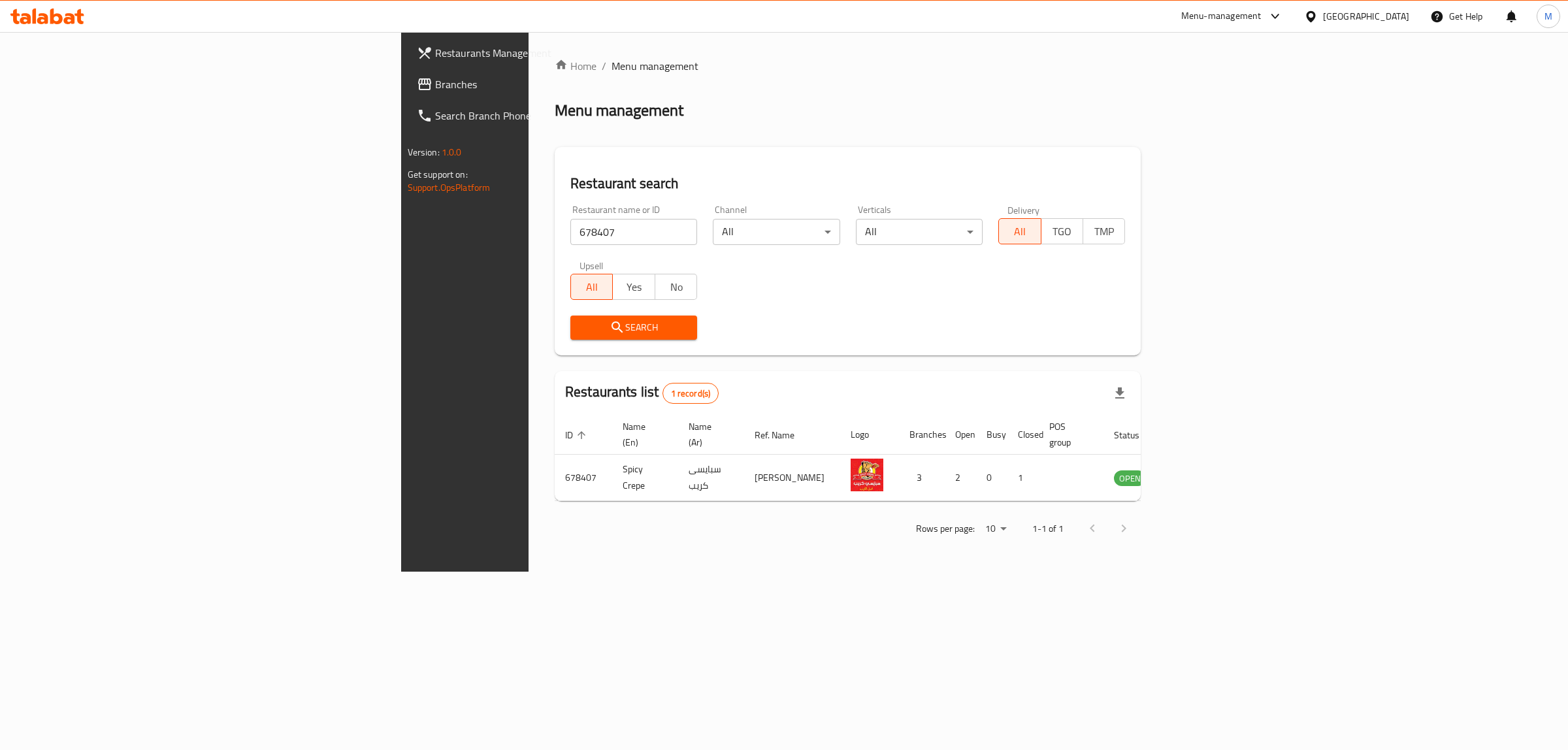
click at [1405, 12] on div "[GEOGRAPHIC_DATA]" at bounding box center [1366, 16] width 87 height 14
click at [1241, 285] on div "[GEOGRAPHIC_DATA]" at bounding box center [1267, 282] width 107 height 30
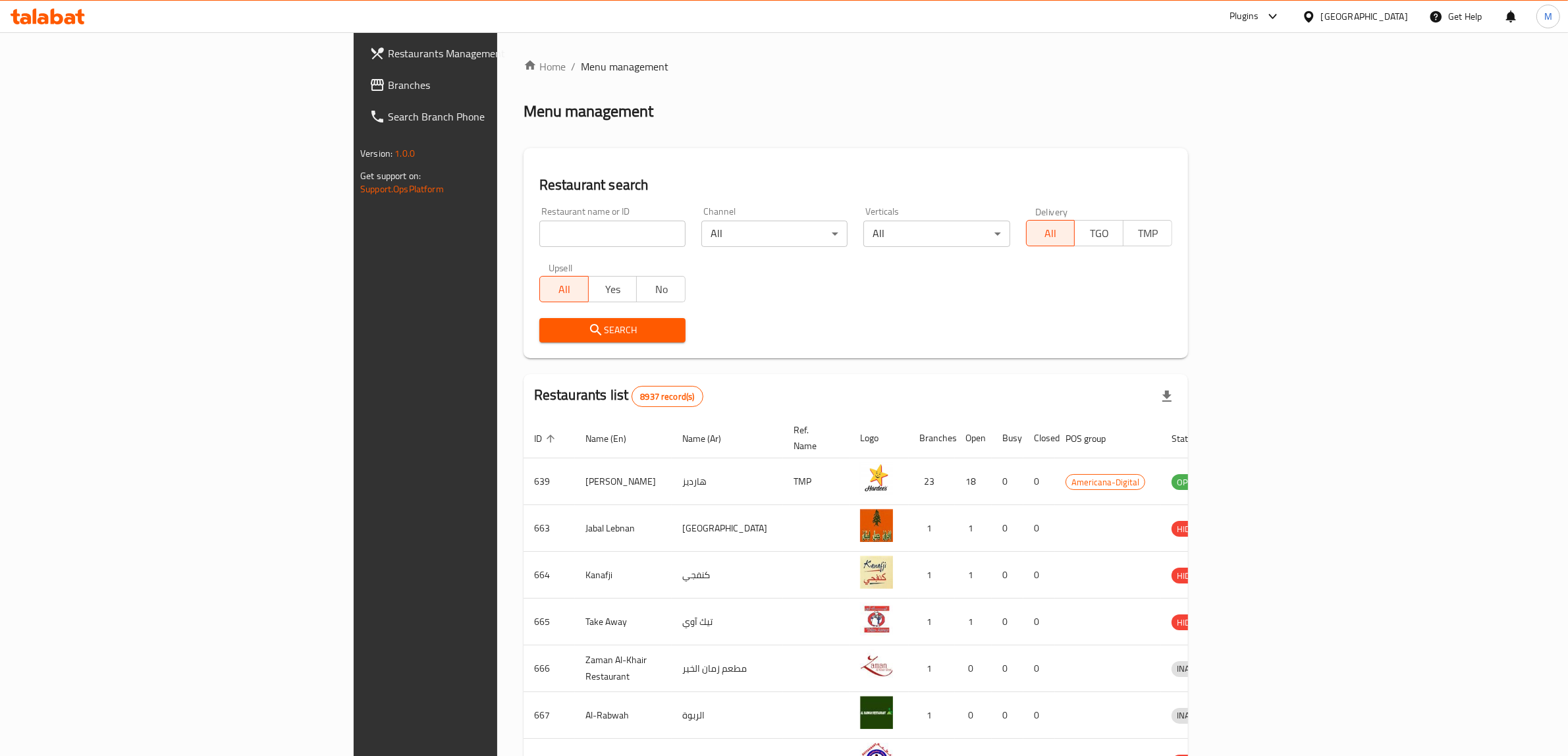
click at [388, 81] on span "Branches" at bounding box center [496, 85] width 217 height 16
click at [539, 228] on input "search" at bounding box center [613, 234] width 147 height 26
paste input "677168"
type input "677168"
click at [550, 333] on span "Search" at bounding box center [612, 331] width 125 height 17
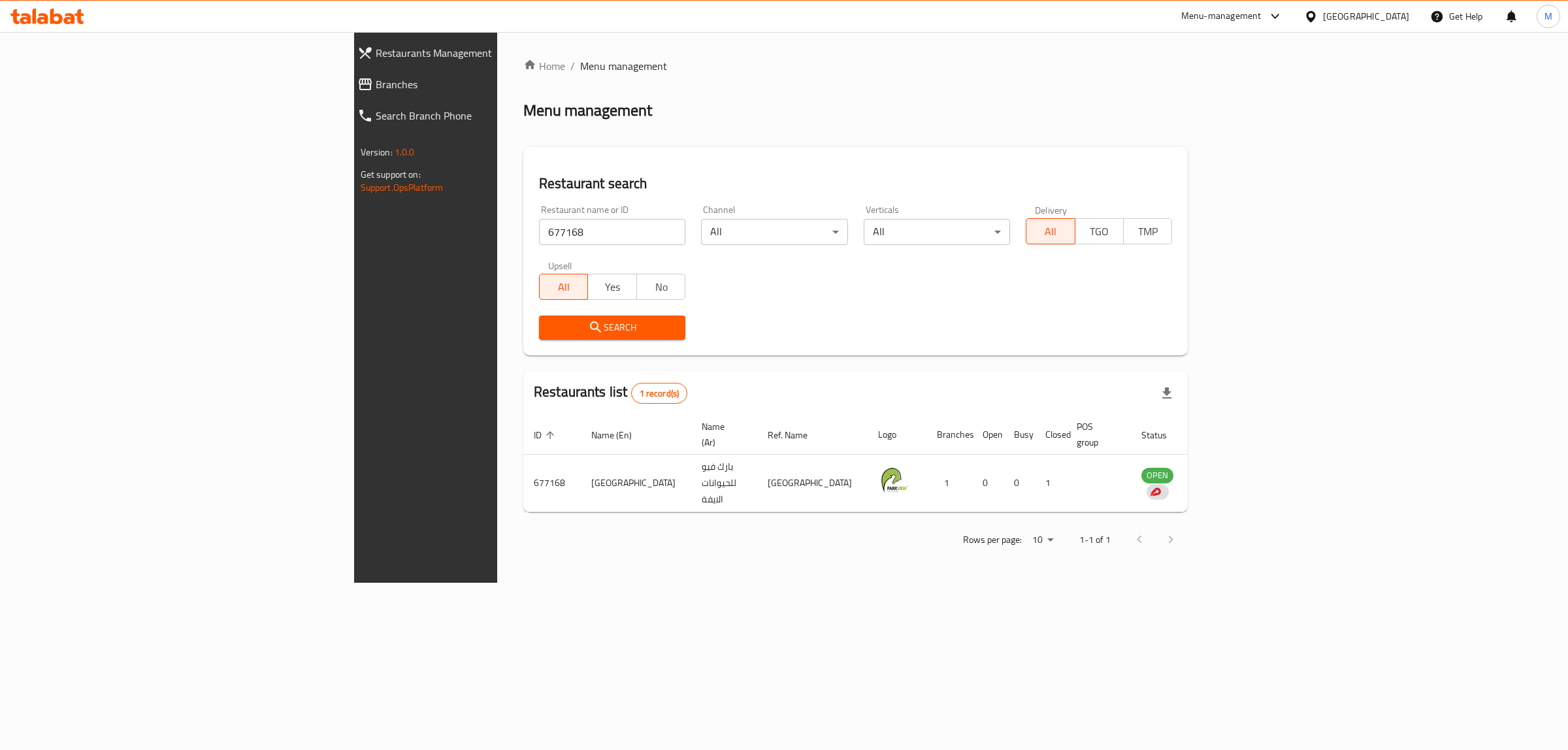
click at [1056, 161] on div "Restaurant search Restaurant name or ID 677168 Restaurant name or ID Channel Al…" at bounding box center [855, 252] width 664 height 209
click at [930, 115] on div "Menu management" at bounding box center [855, 110] width 664 height 20
click at [375, 82] on span "Branches" at bounding box center [490, 84] width 230 height 16
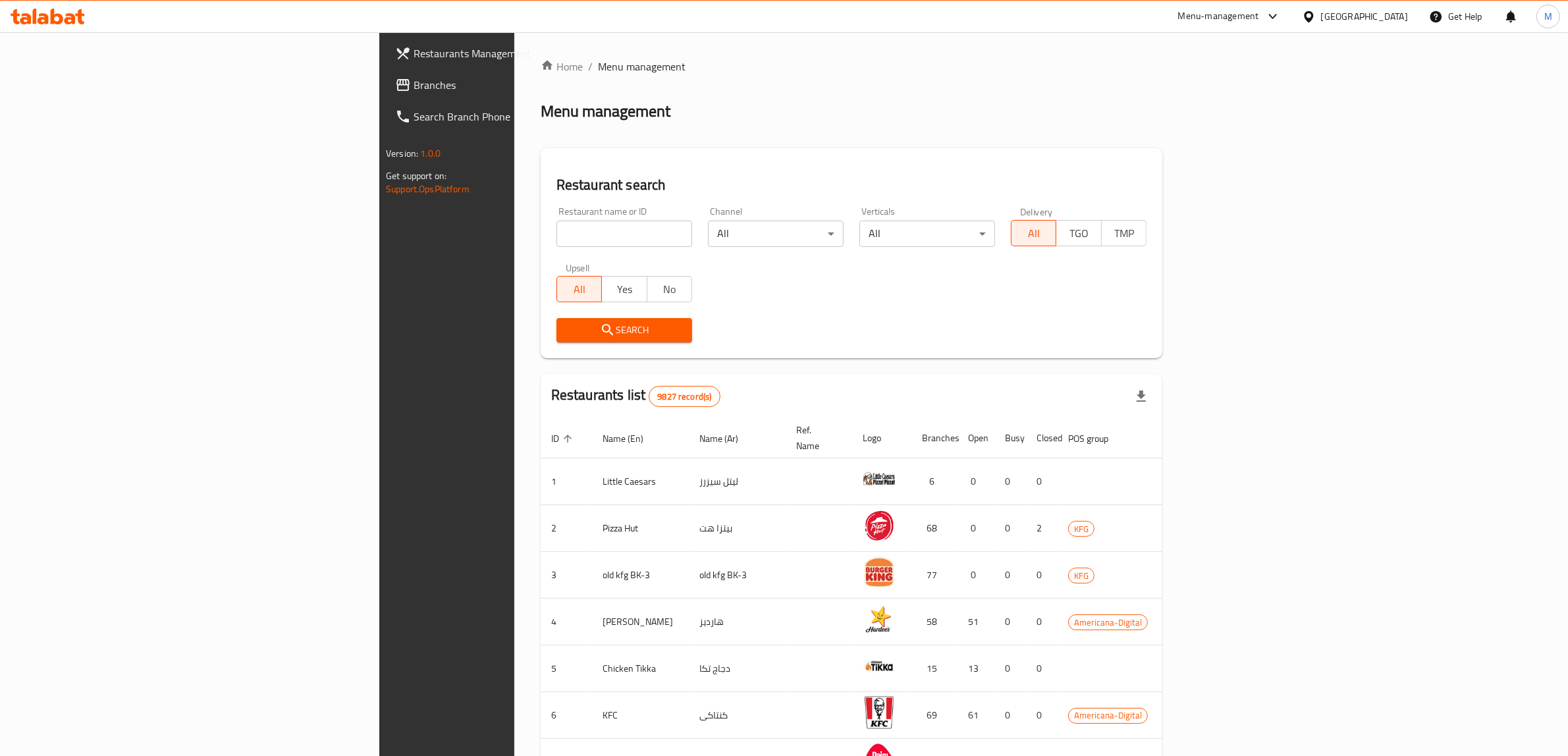
click at [1398, 17] on div "[GEOGRAPHIC_DATA]" at bounding box center [1364, 16] width 87 height 14
click at [1228, 284] on div "[GEOGRAPHIC_DATA]" at bounding box center [1265, 284] width 87 height 14
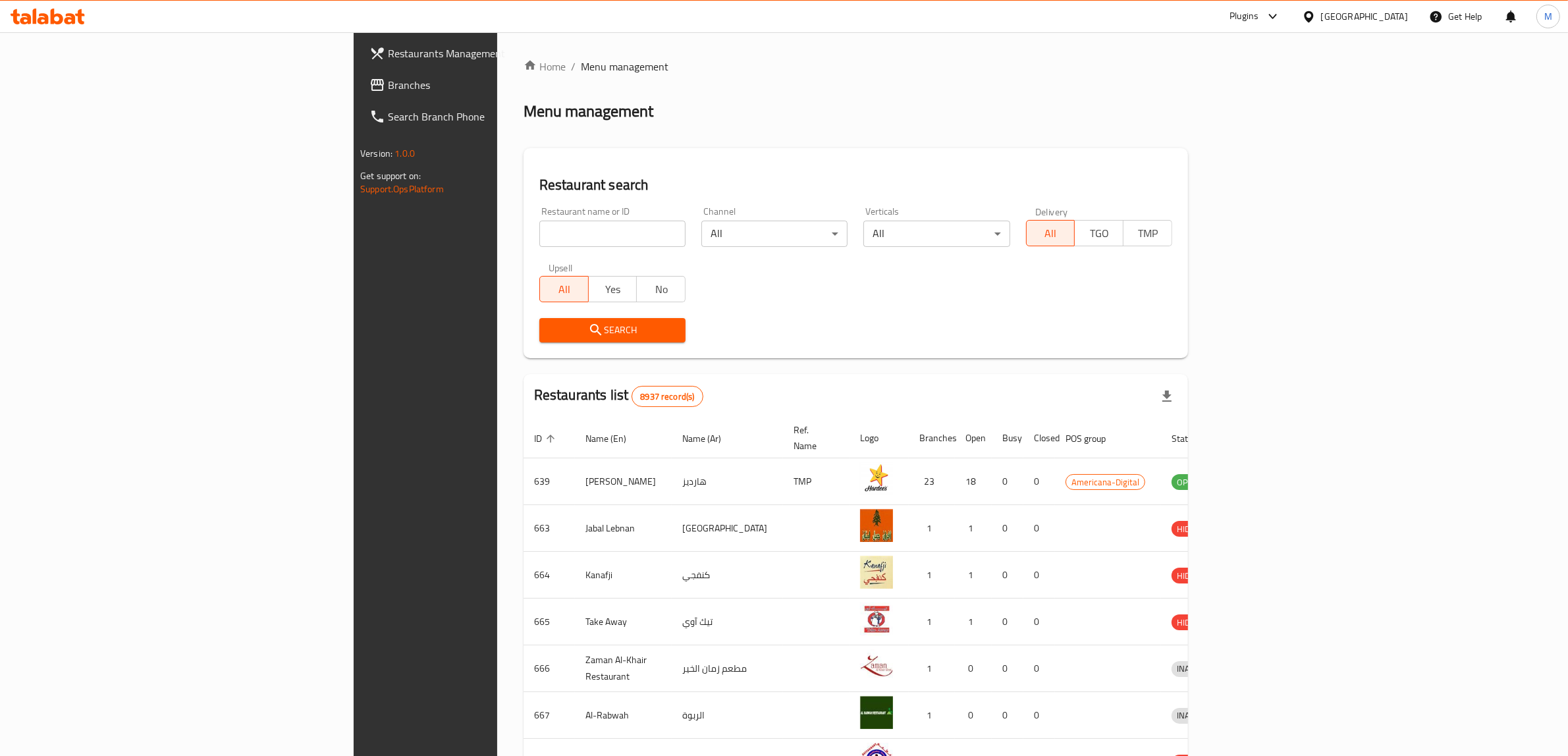
click at [388, 84] on span "Branches" at bounding box center [496, 85] width 217 height 16
